Goal: Browse casually

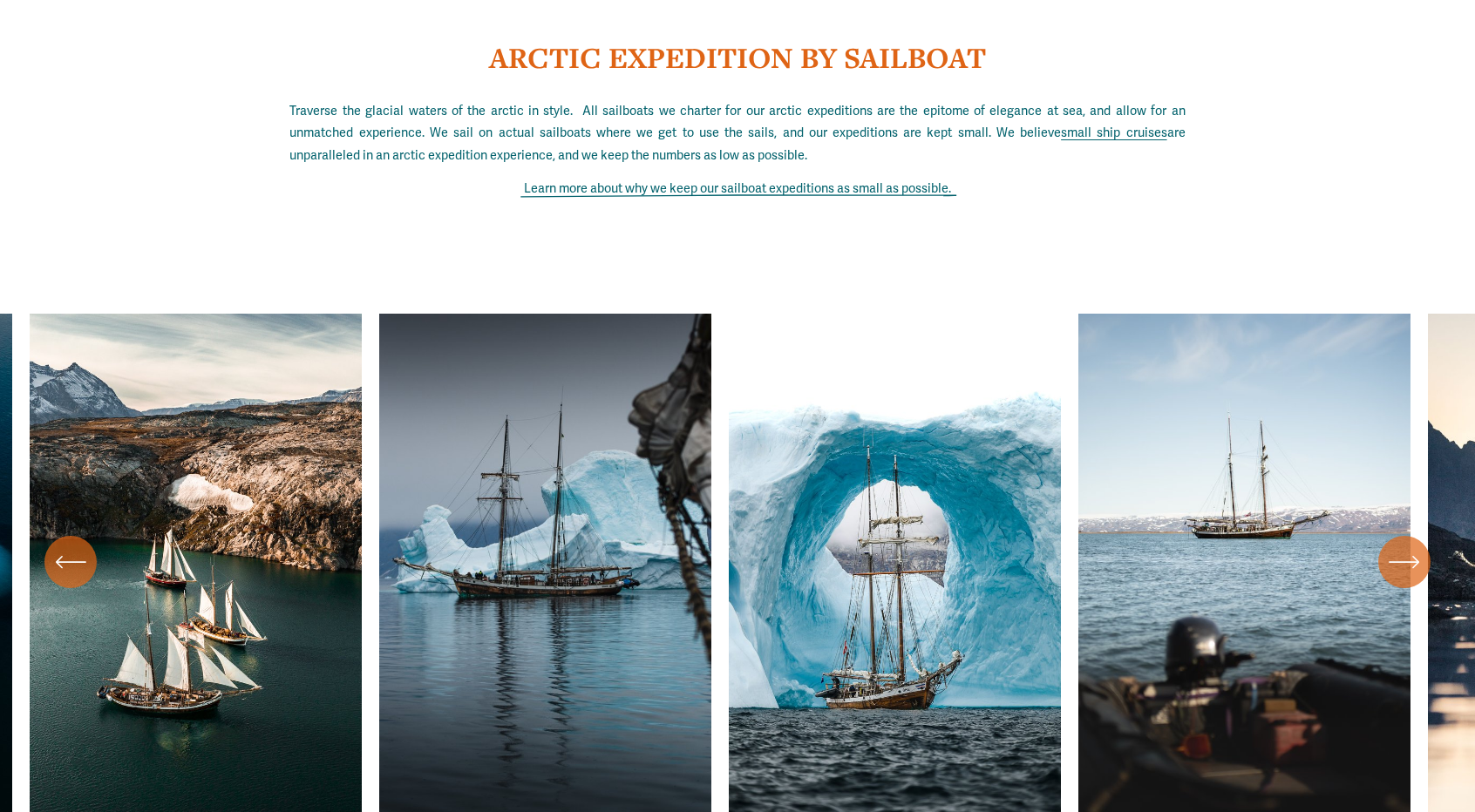
scroll to position [5927, 0]
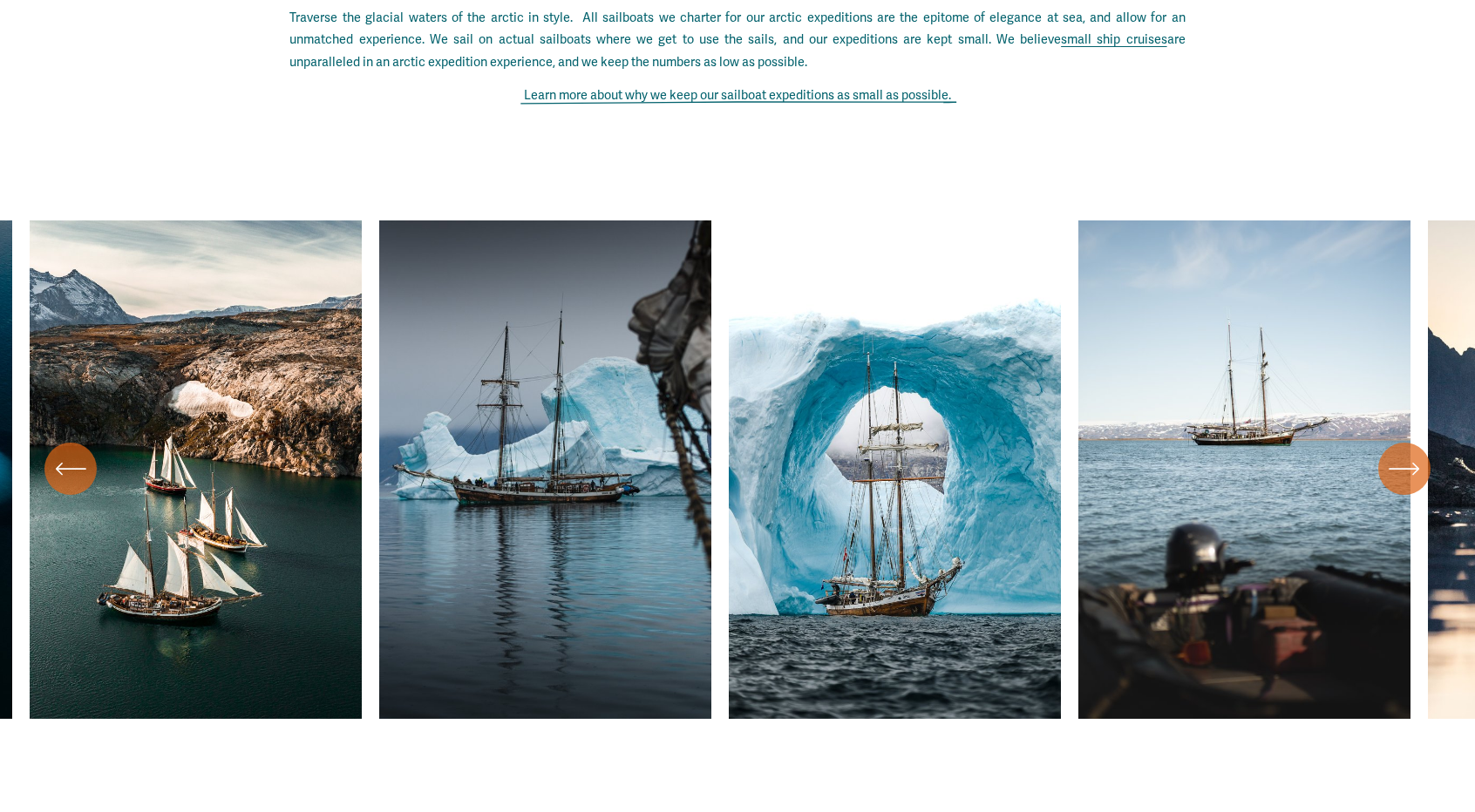
click at [1415, 485] on icon "\a \a \a Next\a \a" at bounding box center [1404, 469] width 32 height 32
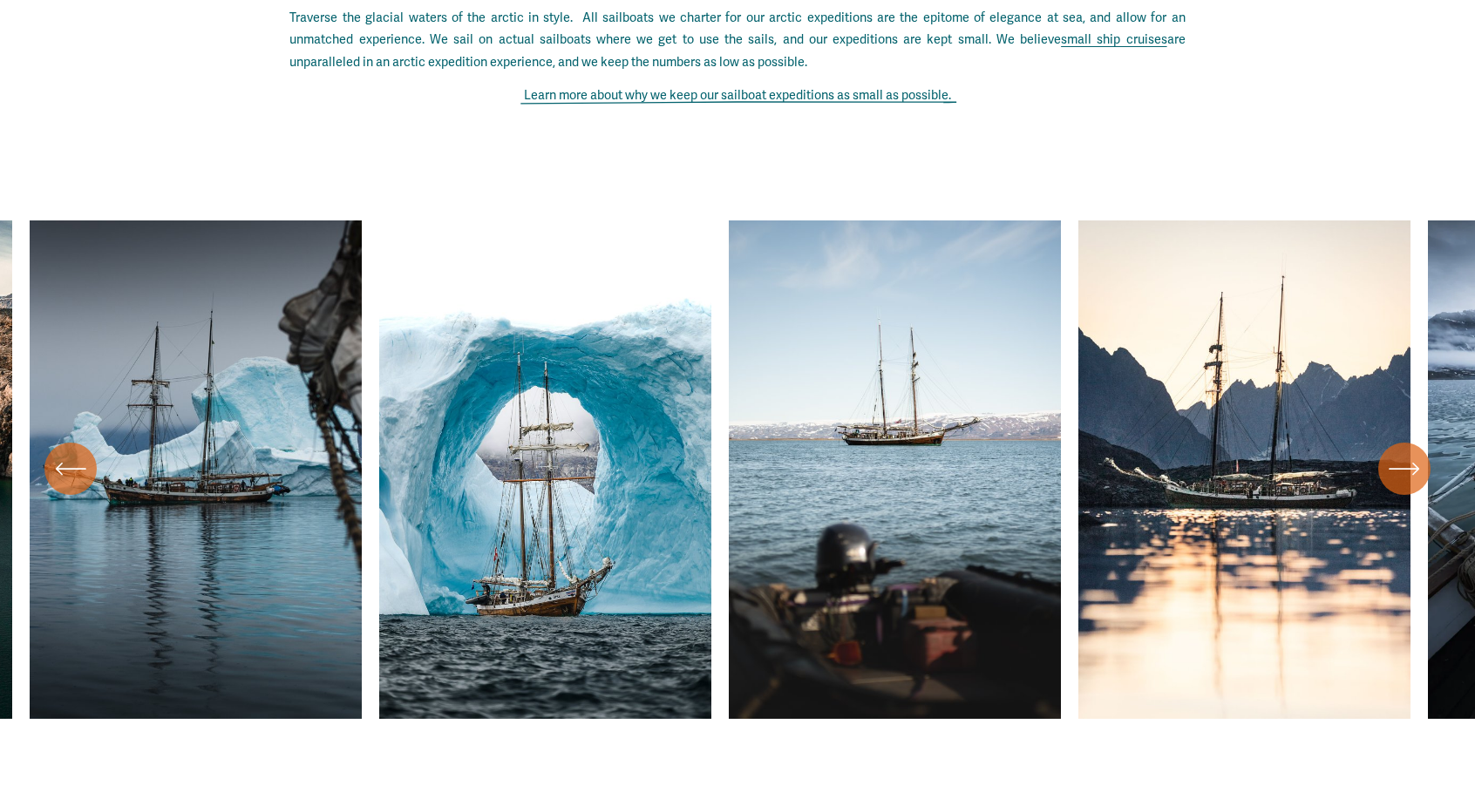
click at [1412, 485] on icon "\a \a \a Next\a \a" at bounding box center [1404, 469] width 32 height 32
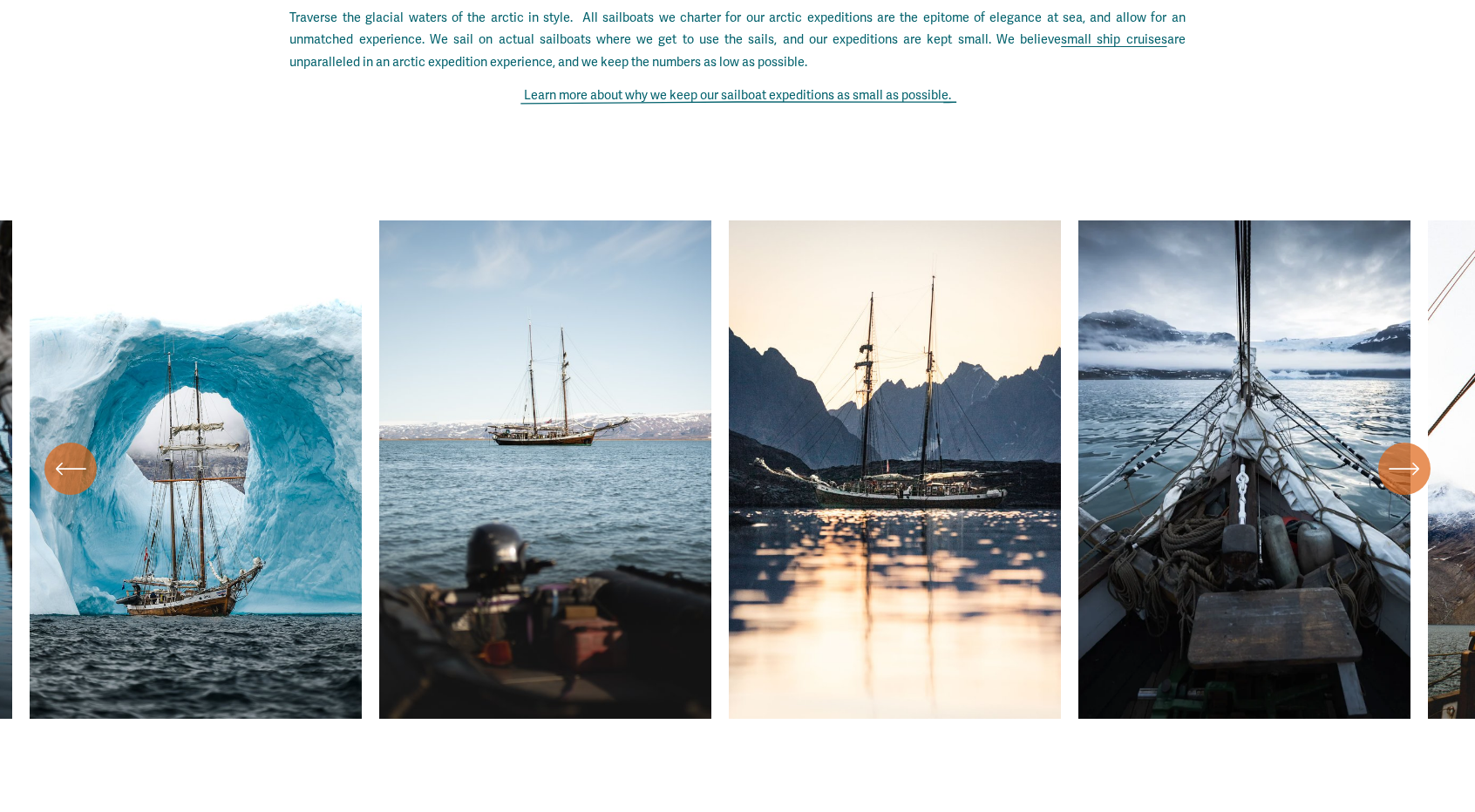
click at [1412, 485] on icon "\a \a \a Next\a \a" at bounding box center [1404, 469] width 32 height 32
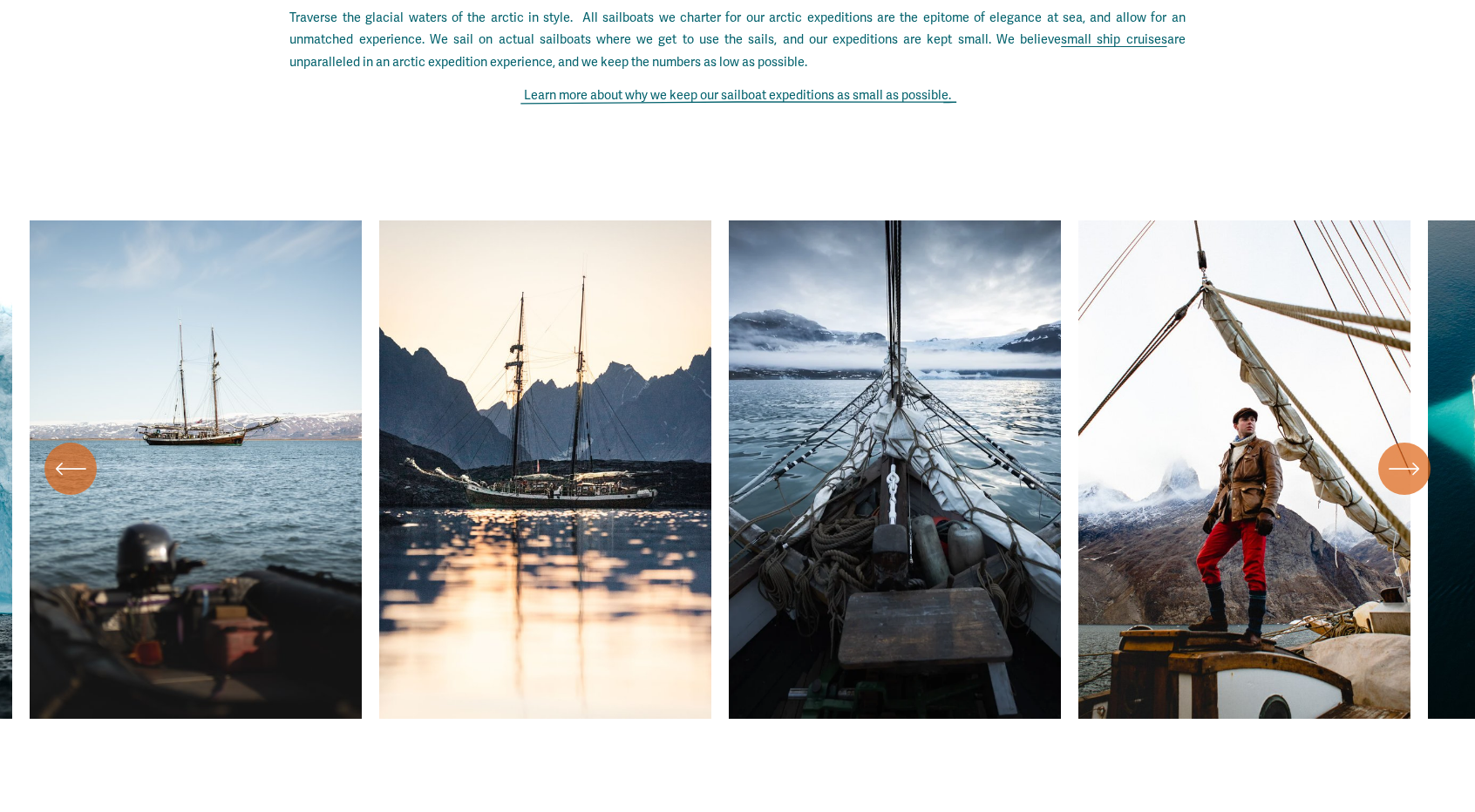
click at [1412, 485] on icon "\a \a \a Next\a \a" at bounding box center [1404, 469] width 32 height 32
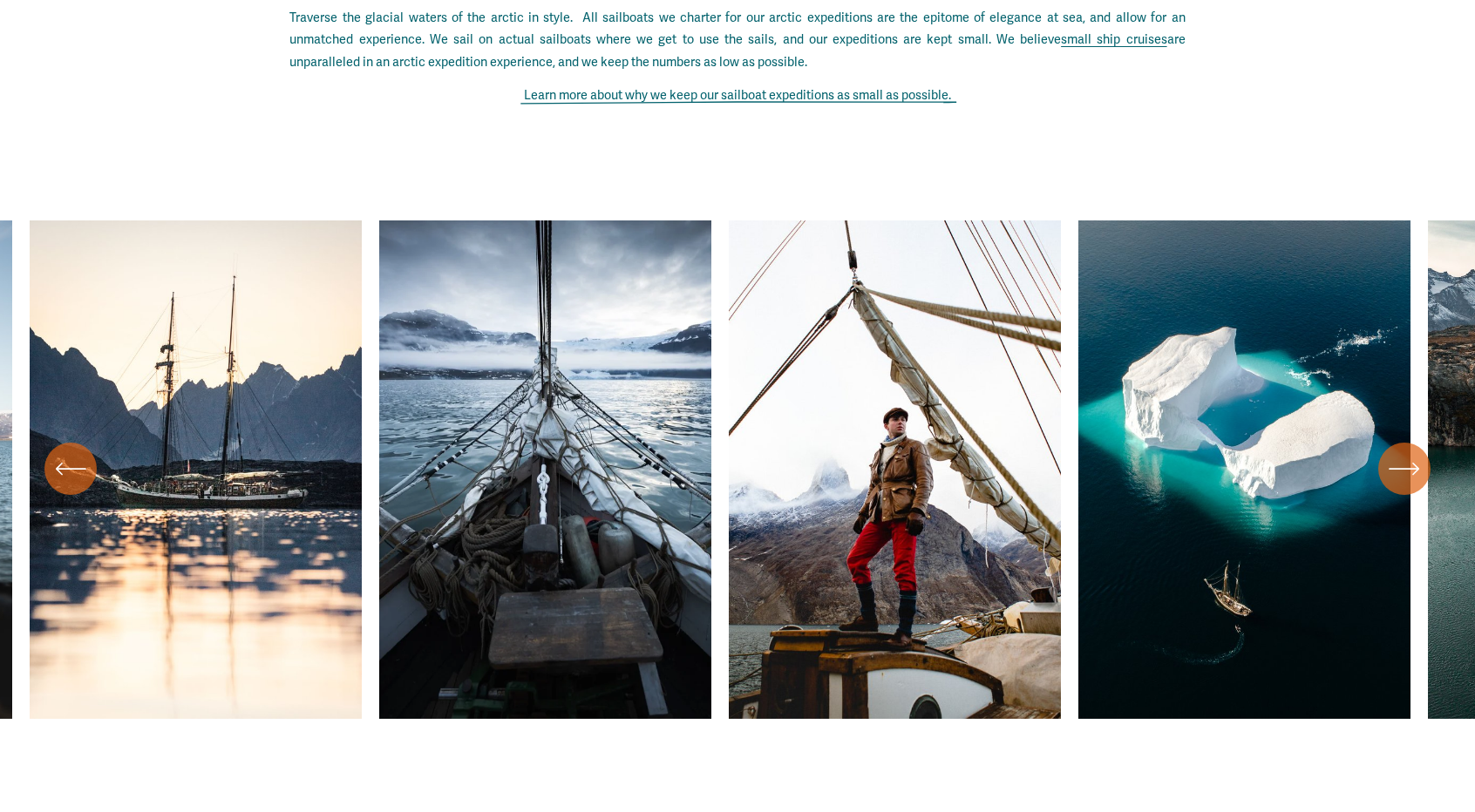
click at [1412, 485] on icon "\a \a \a Next\a \a" at bounding box center [1404, 469] width 32 height 32
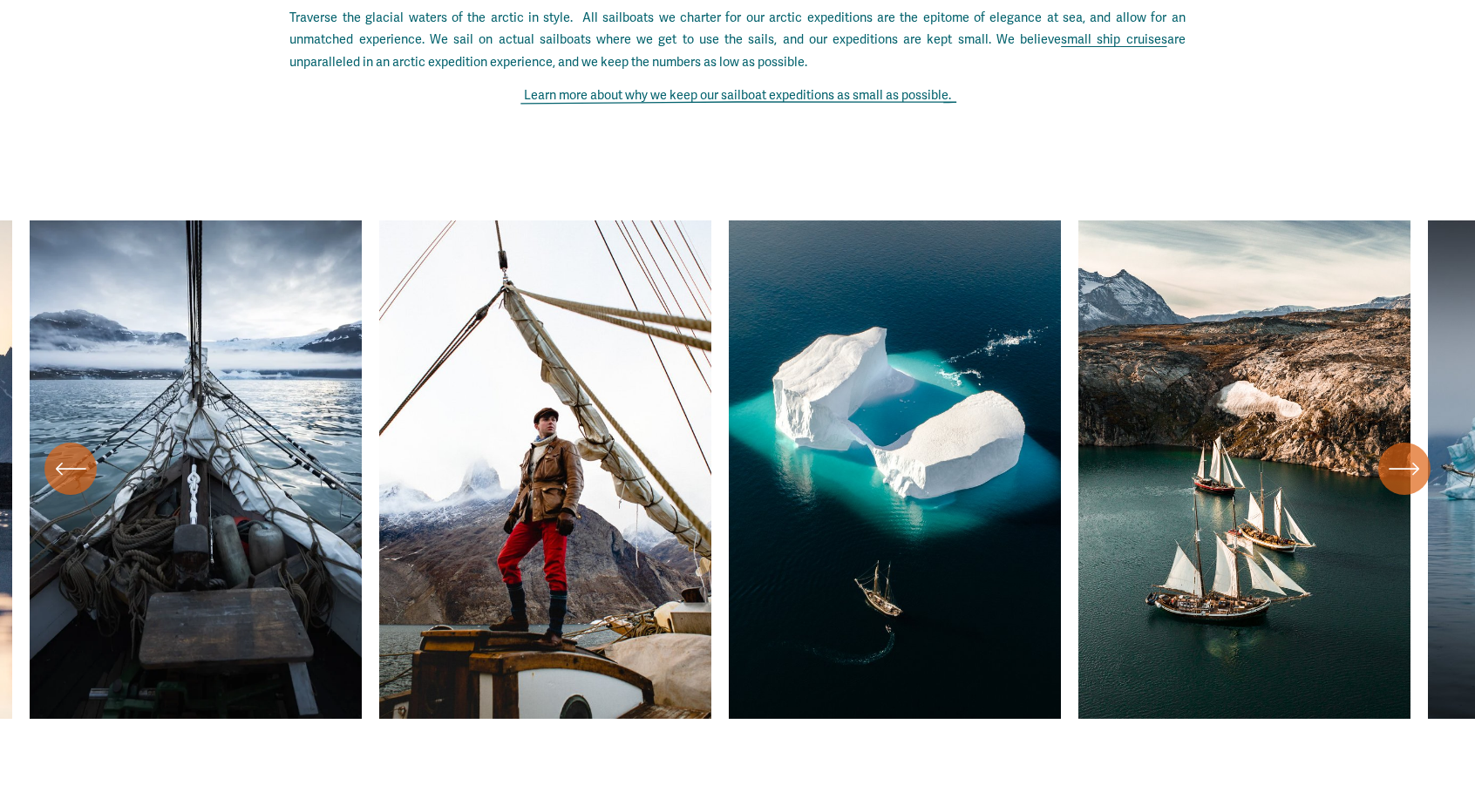
click at [1412, 485] on icon "\a \a \a Next\a \a" at bounding box center [1404, 469] width 32 height 32
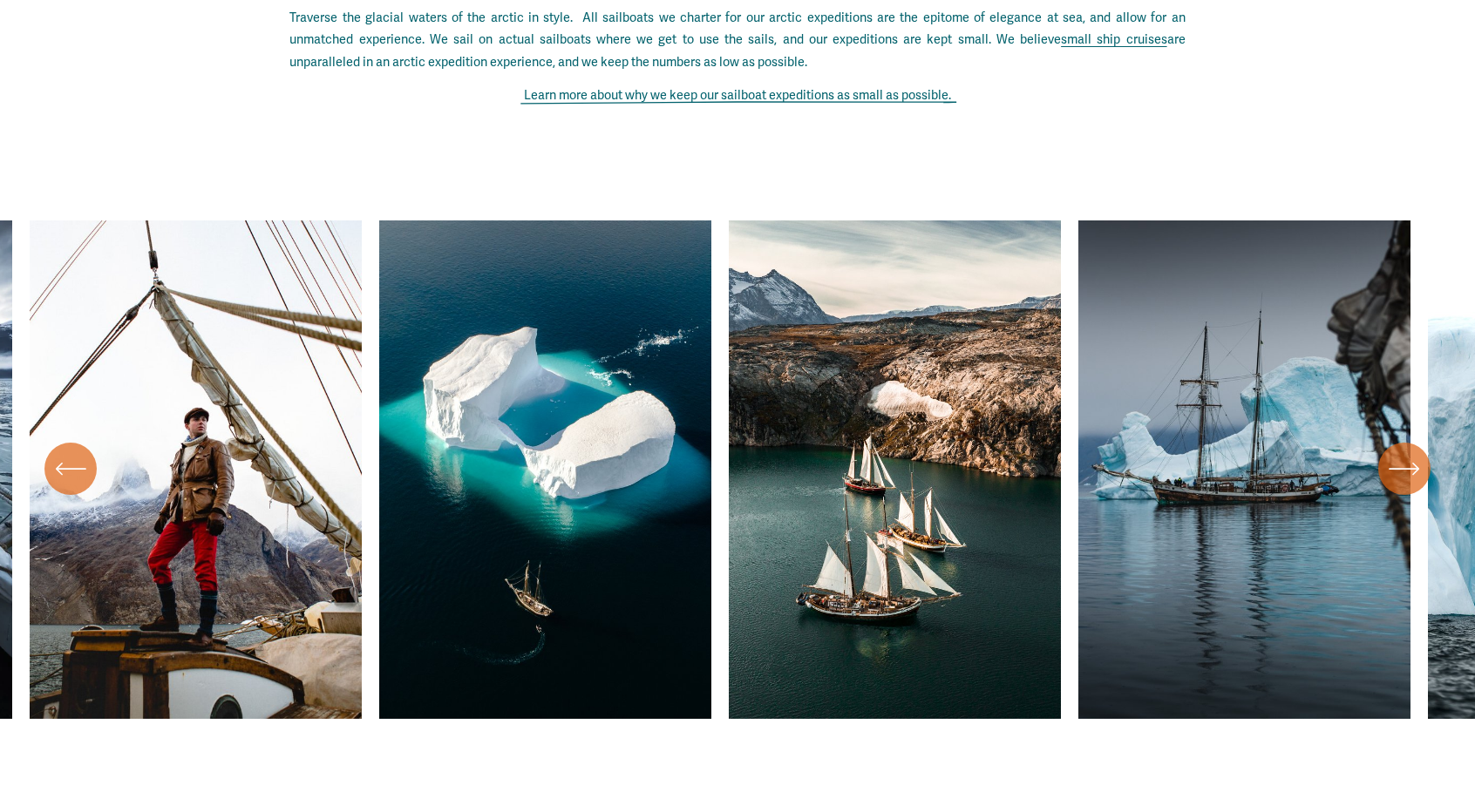
click at [1412, 485] on icon "\a \a \a Next\a \a" at bounding box center [1404, 469] width 32 height 32
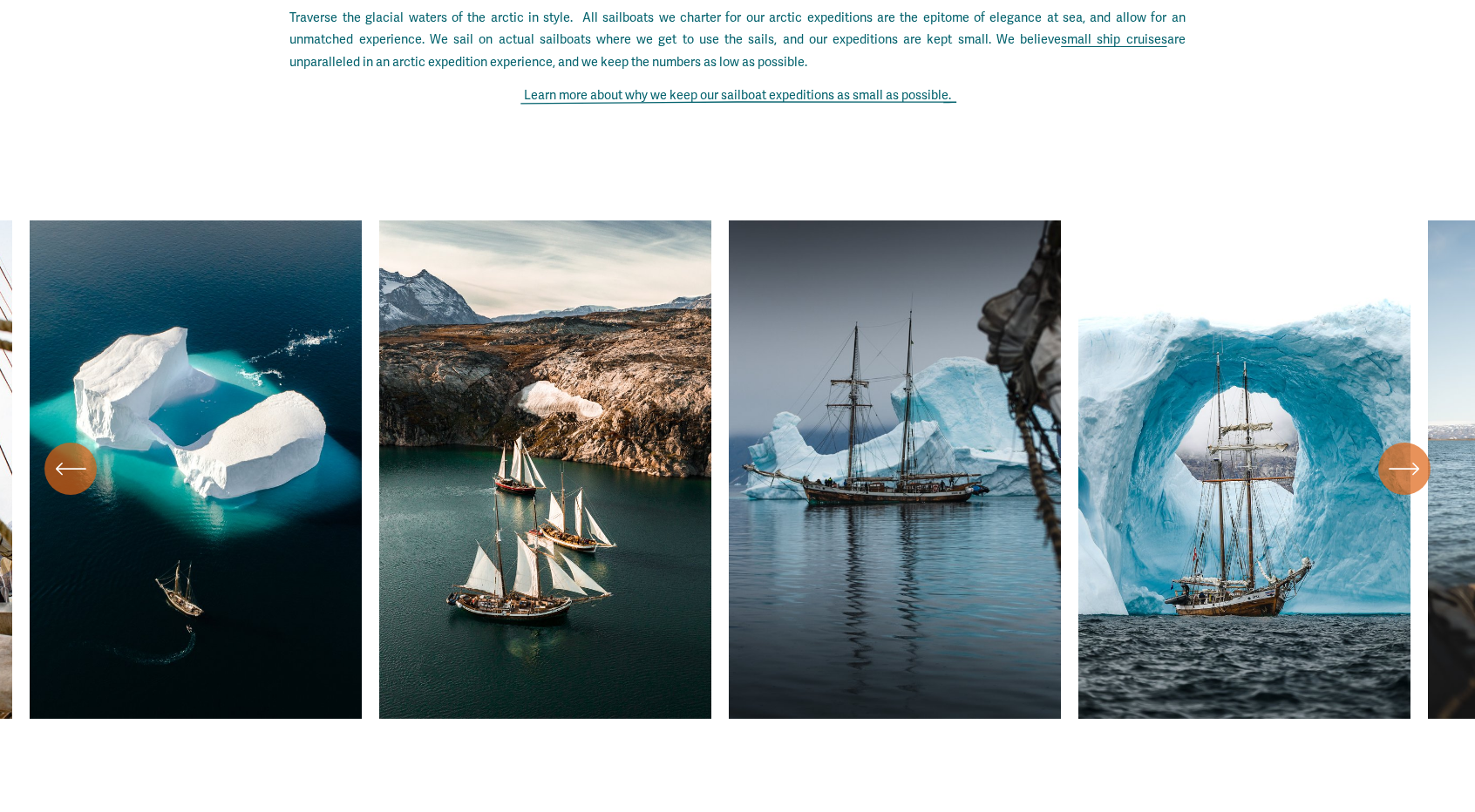
click at [1412, 485] on icon "\a \a \a Next\a \a" at bounding box center [1404, 469] width 32 height 32
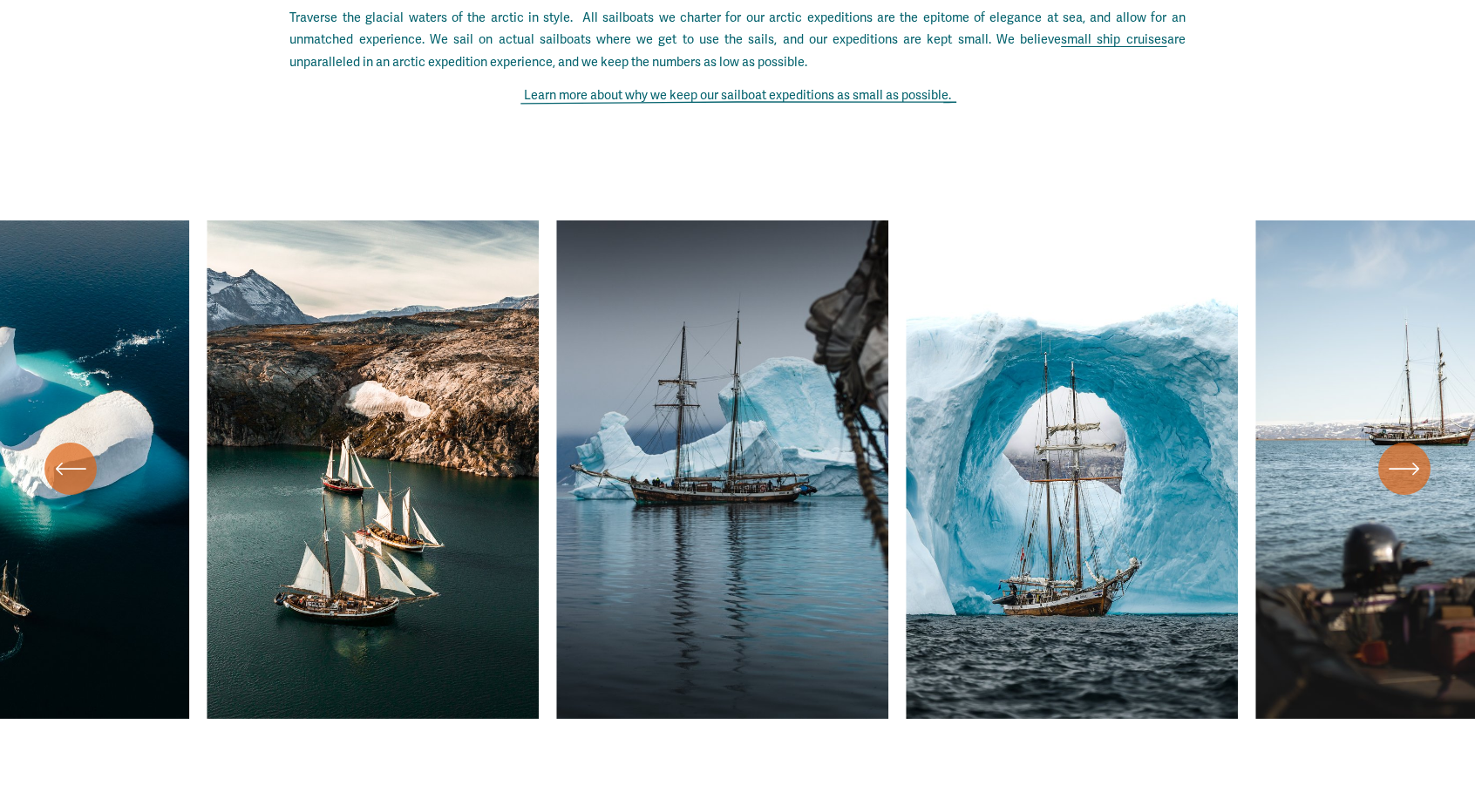
click at [1412, 485] on icon "\a \a \a Next\a \a" at bounding box center [1404, 469] width 32 height 32
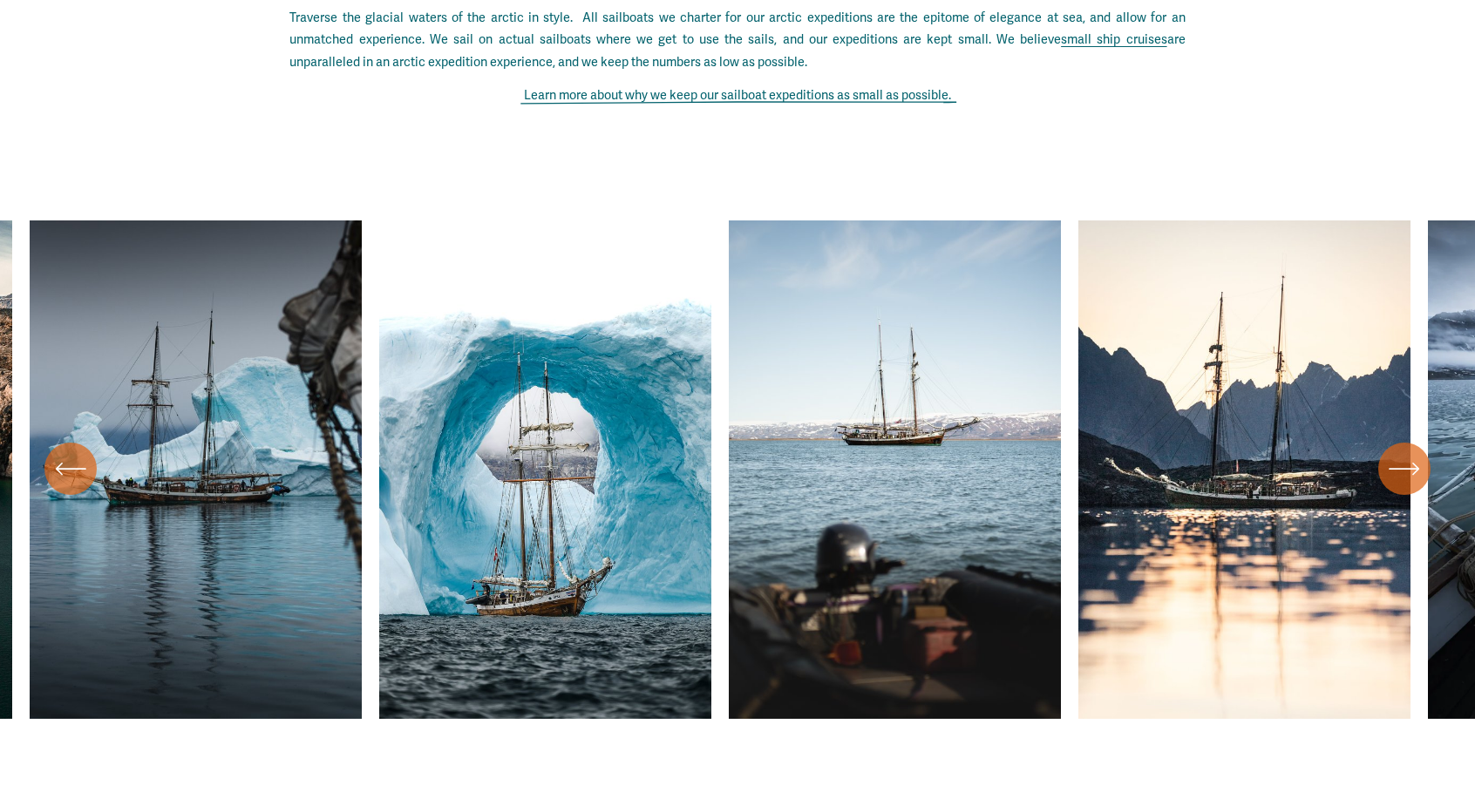
click at [1412, 485] on icon "\a \a \a Next\a \a" at bounding box center [1404, 469] width 32 height 32
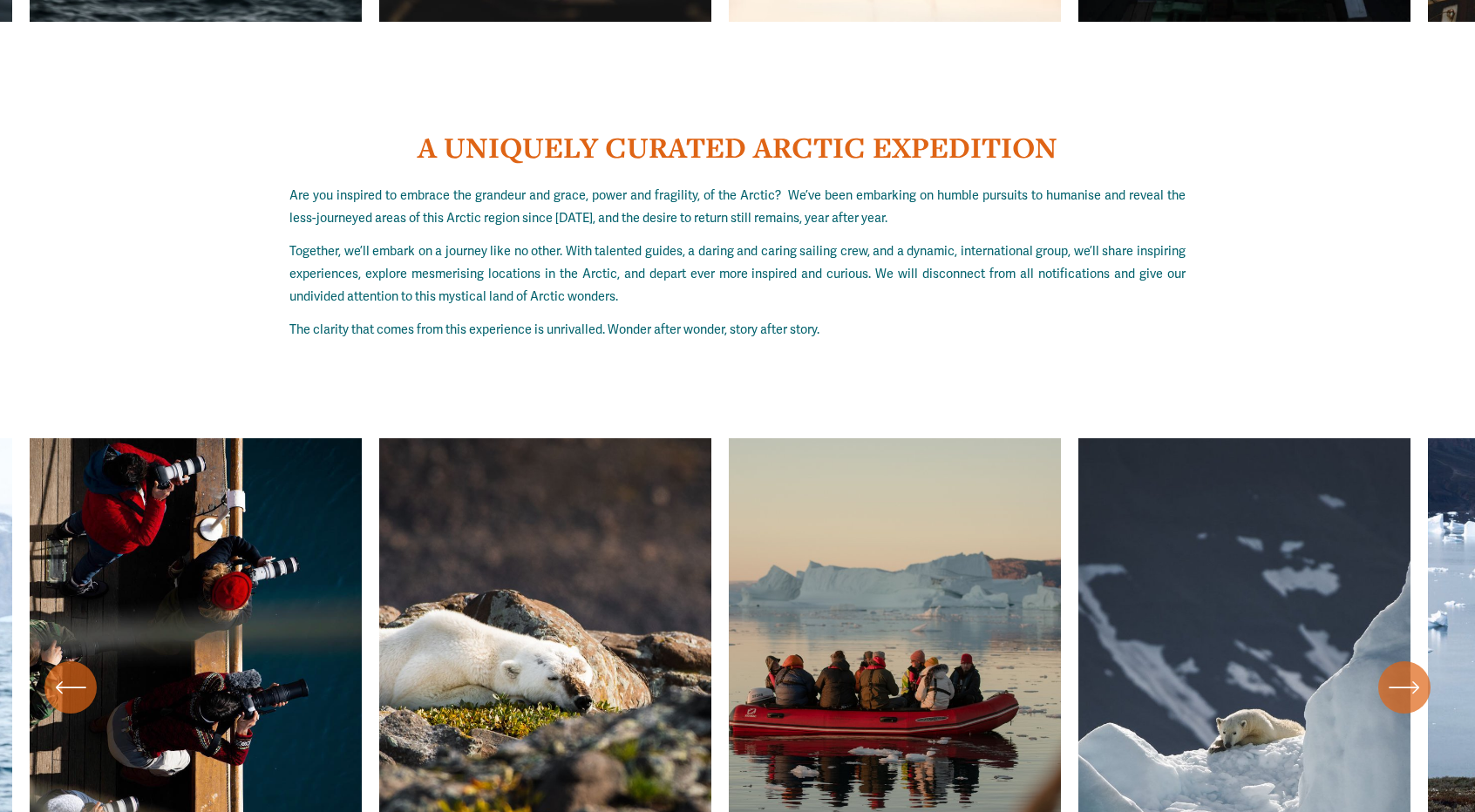
scroll to position [6974, 0]
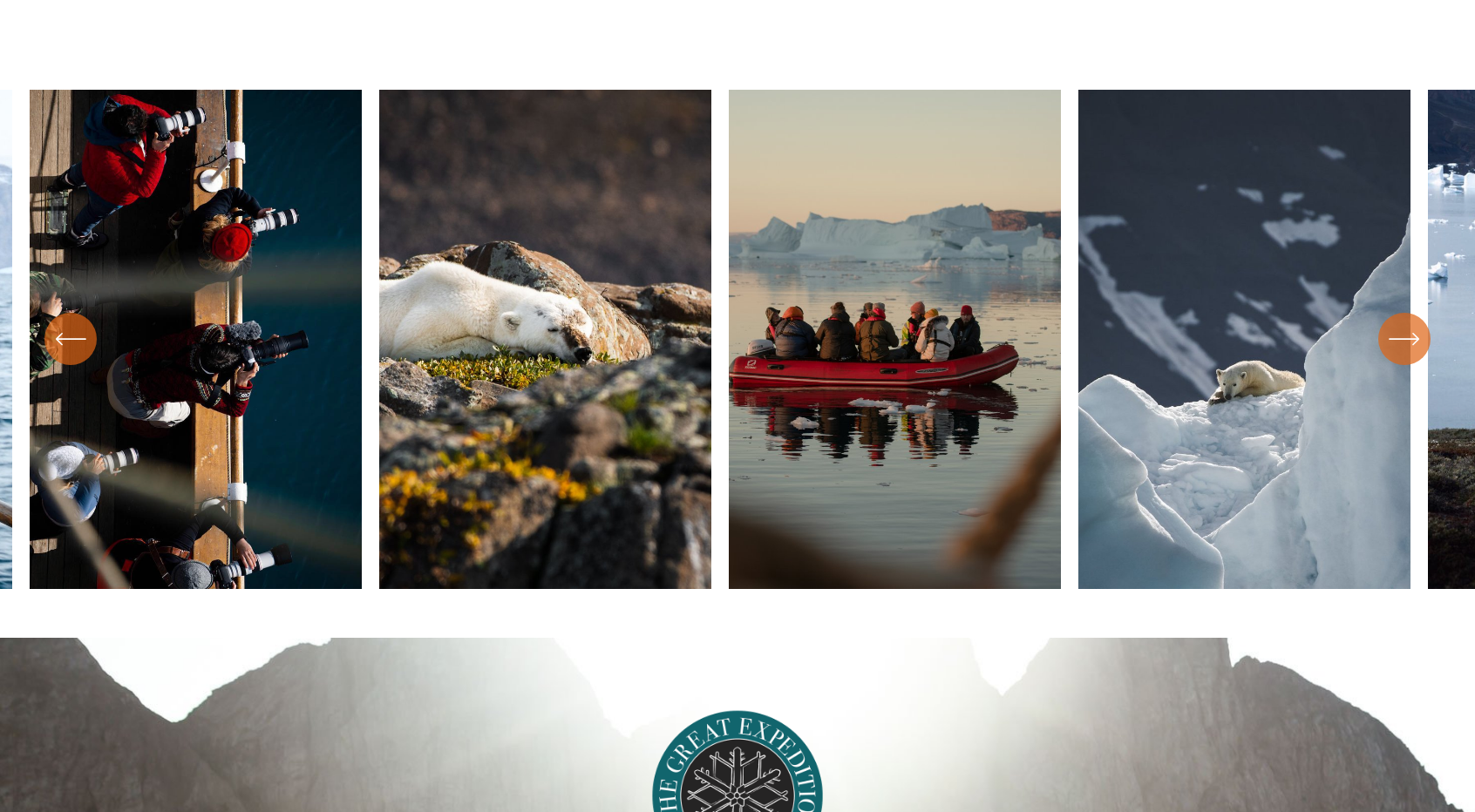
click at [1421, 348] on div "\a \a \a Next\a \a" at bounding box center [1405, 339] width 52 height 52
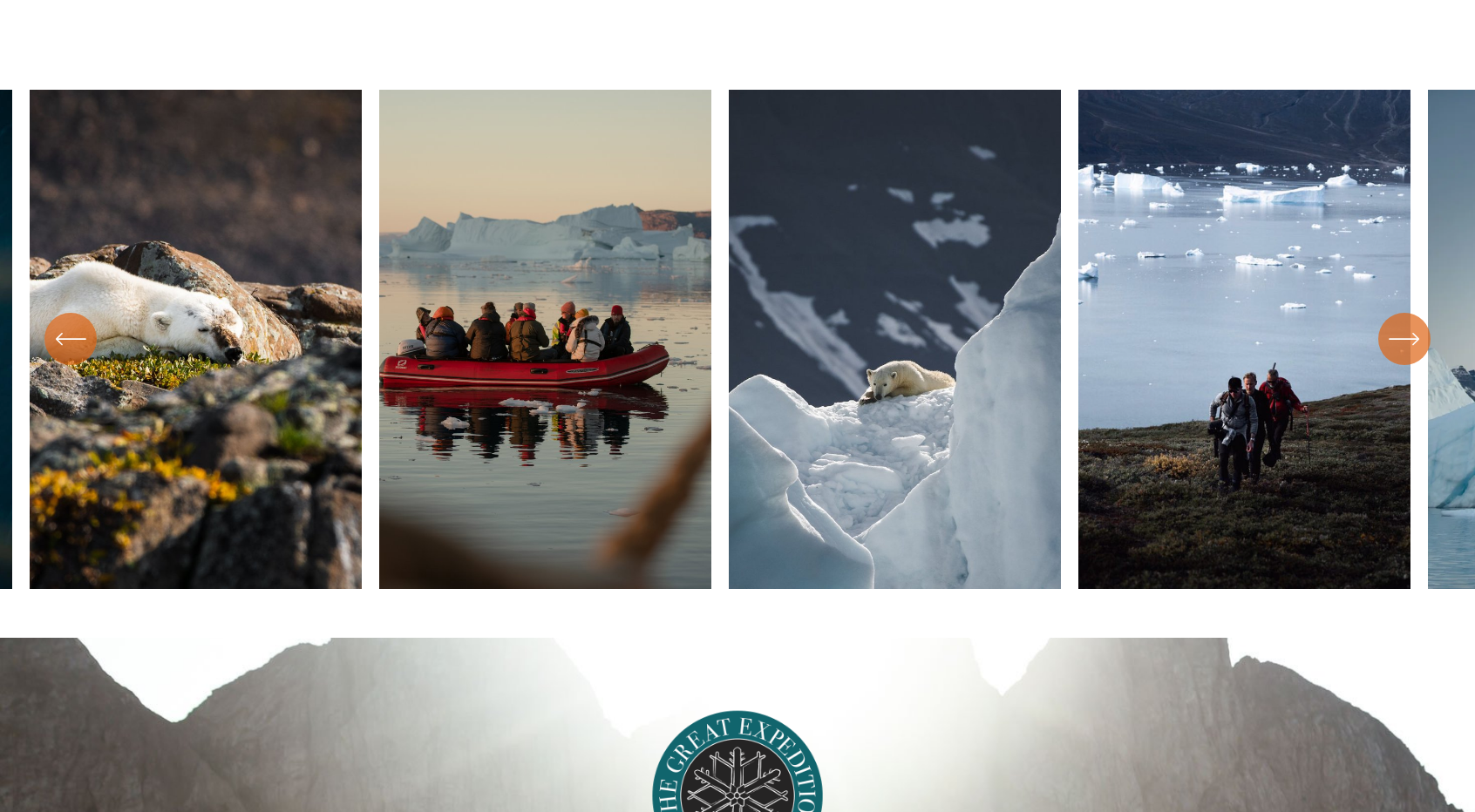
click at [1421, 348] on div "\a \a \a Next\a \a" at bounding box center [1405, 339] width 52 height 52
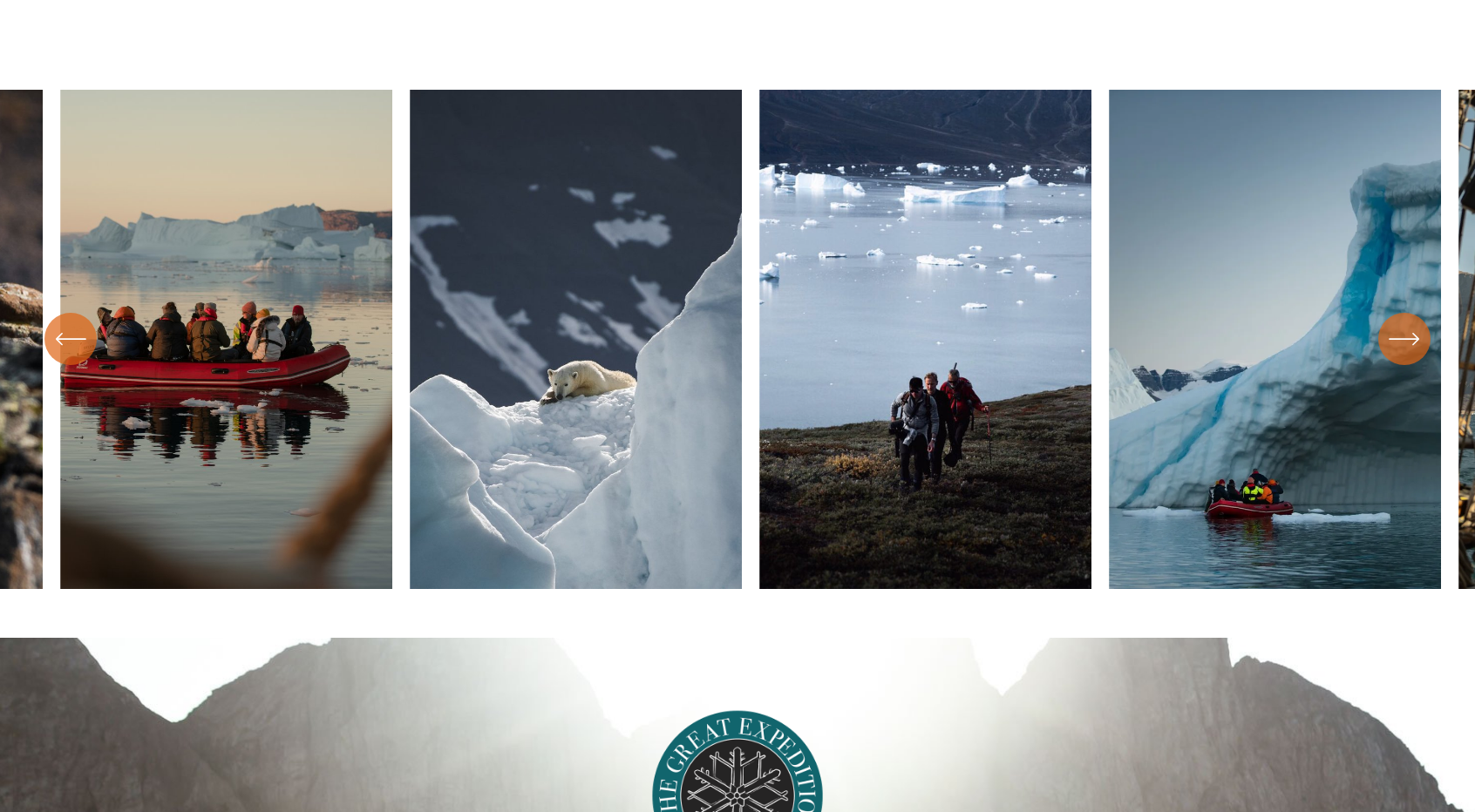
click at [1421, 348] on div "\a \a \a Next\a \a" at bounding box center [1405, 339] width 52 height 52
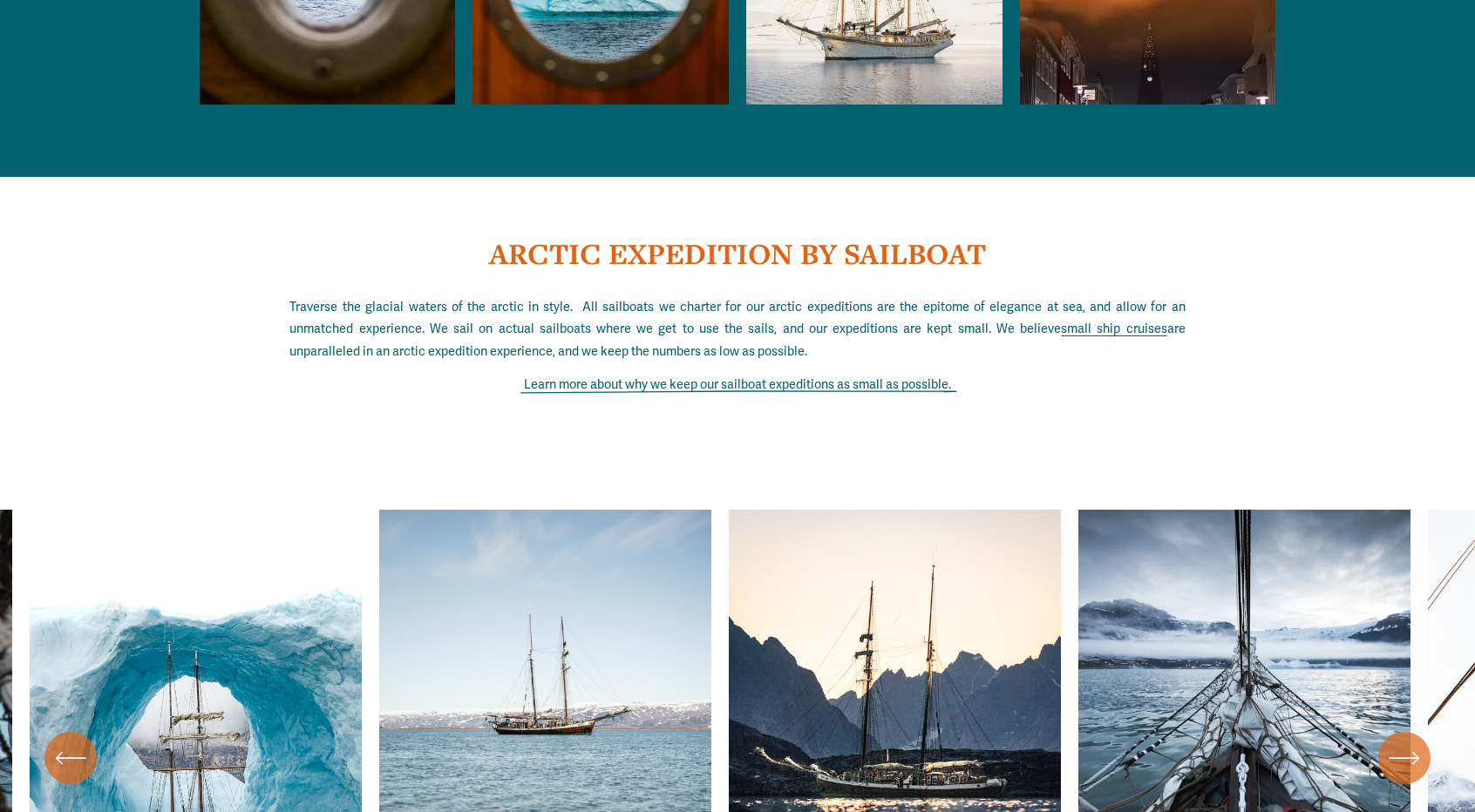
scroll to position [5900, 0]
